Goal: Check status: Check status

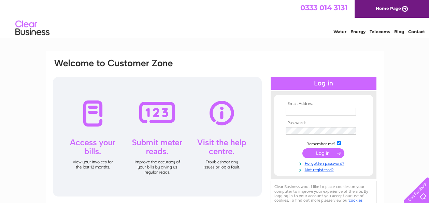
type input "sales@ardgowanbeauty.co.uk"
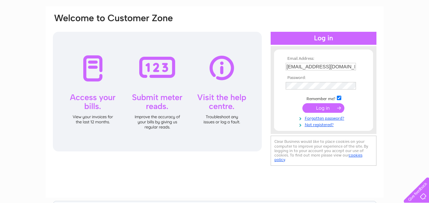
scroll to position [64, 0]
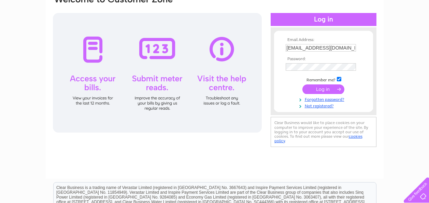
click at [328, 88] on input "submit" at bounding box center [324, 89] width 42 height 10
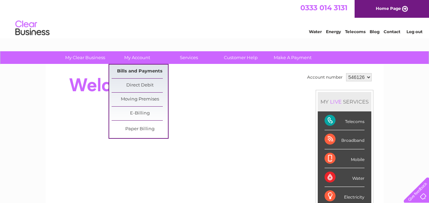
click at [149, 71] on link "Bills and Payments" at bounding box center [140, 72] width 56 height 14
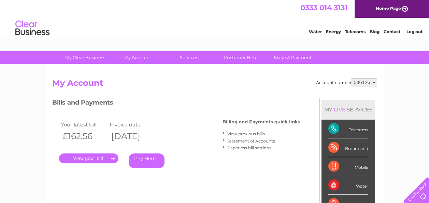
click at [95, 157] on link "." at bounding box center [88, 158] width 59 height 10
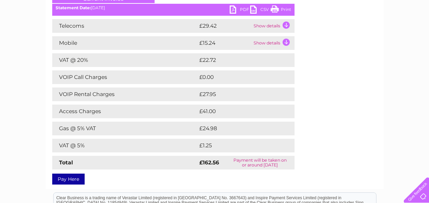
scroll to position [109, 0]
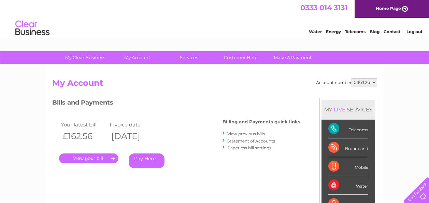
click at [233, 136] on link "View previous bills" at bounding box center [247, 133] width 38 height 5
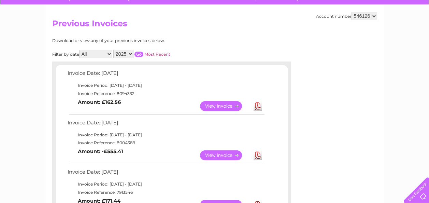
scroll to position [73, 0]
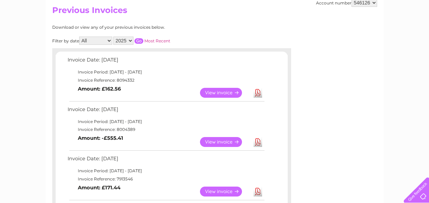
click at [226, 138] on link "View" at bounding box center [225, 142] width 50 height 10
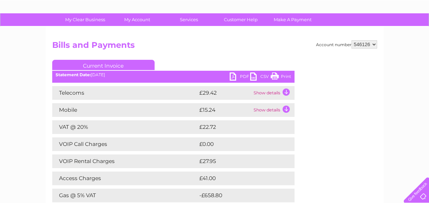
scroll to position [32, 0]
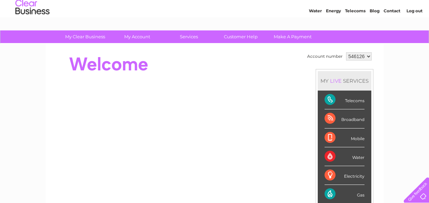
scroll to position [27, 0]
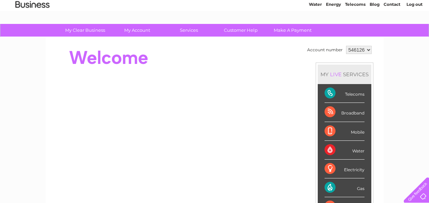
click at [352, 190] on div "Gas" at bounding box center [345, 187] width 40 height 19
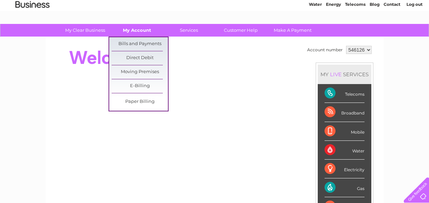
click at [139, 28] on link "My Account" at bounding box center [137, 30] width 56 height 13
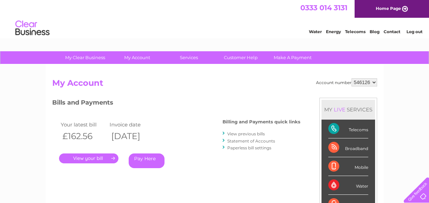
click at [101, 157] on link "." at bounding box center [88, 158] width 59 height 10
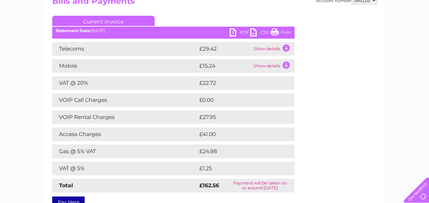
scroll to position [86, 0]
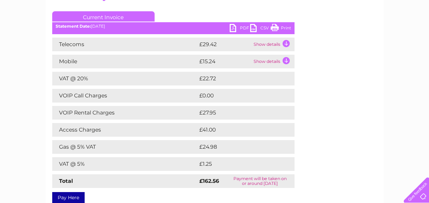
click at [165, 141] on td "Gas @ 5% VAT" at bounding box center [125, 147] width 146 height 14
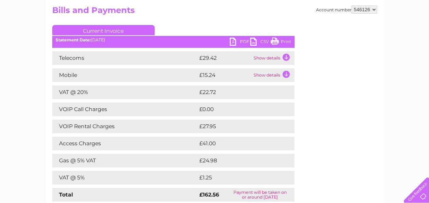
scroll to position [18, 0]
